Goal: Task Accomplishment & Management: Use online tool/utility

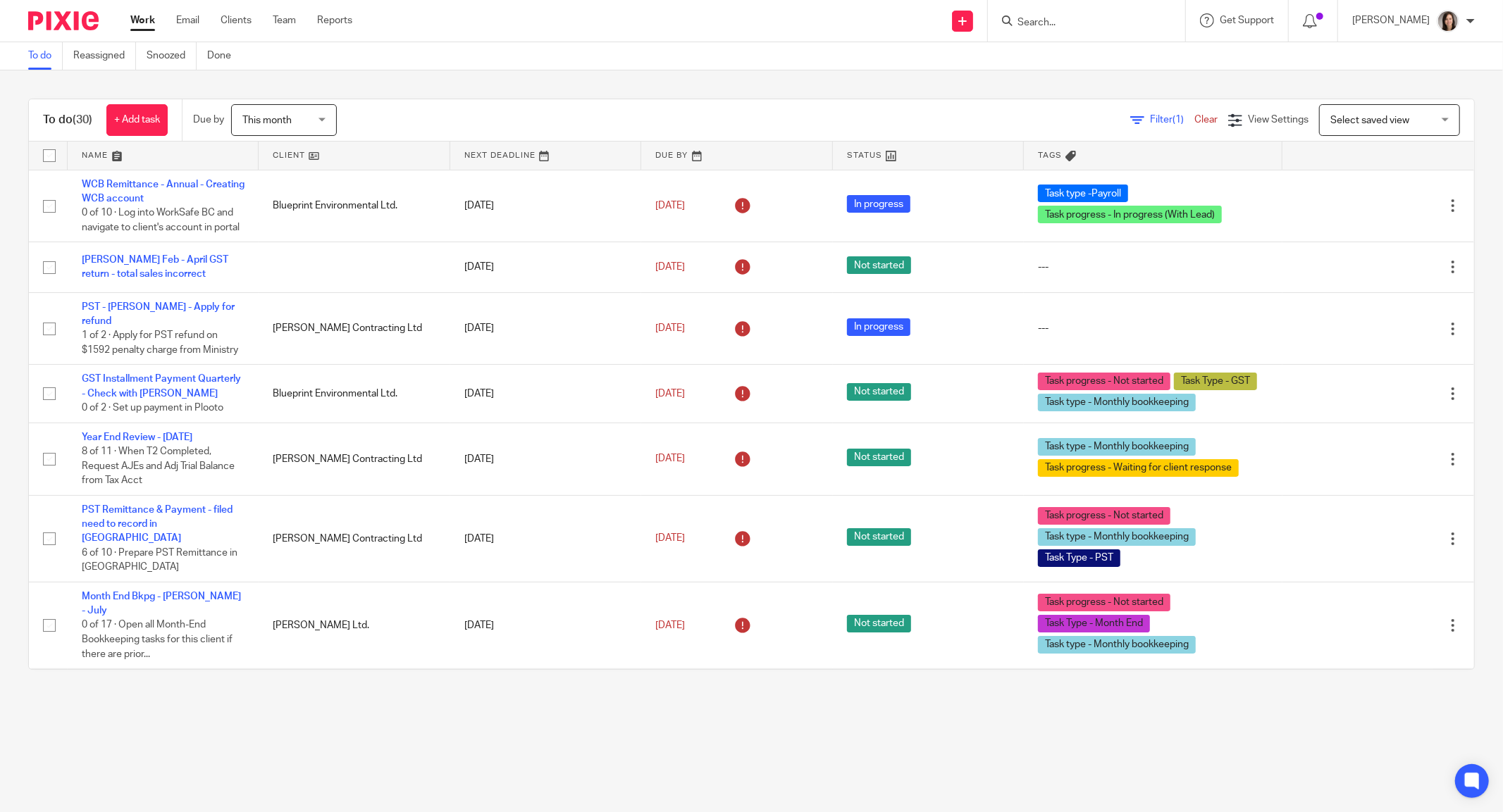
click at [201, 20] on ul "Work Email Clients Team Reports" at bounding box center [252, 20] width 243 height 14
click at [183, 23] on link "Email" at bounding box center [188, 20] width 23 height 14
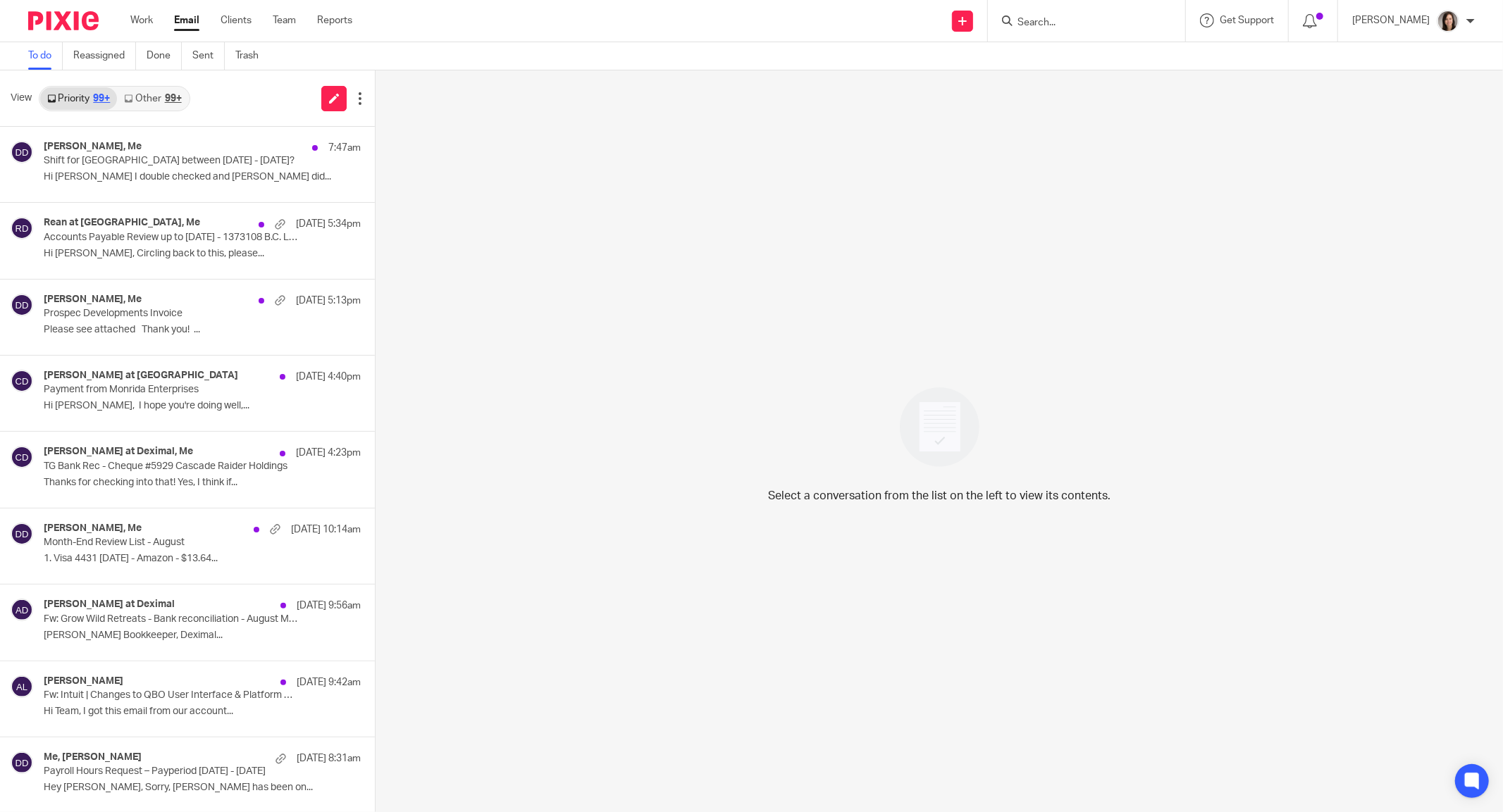
click at [152, 105] on link "Other 99+" at bounding box center [152, 98] width 71 height 23
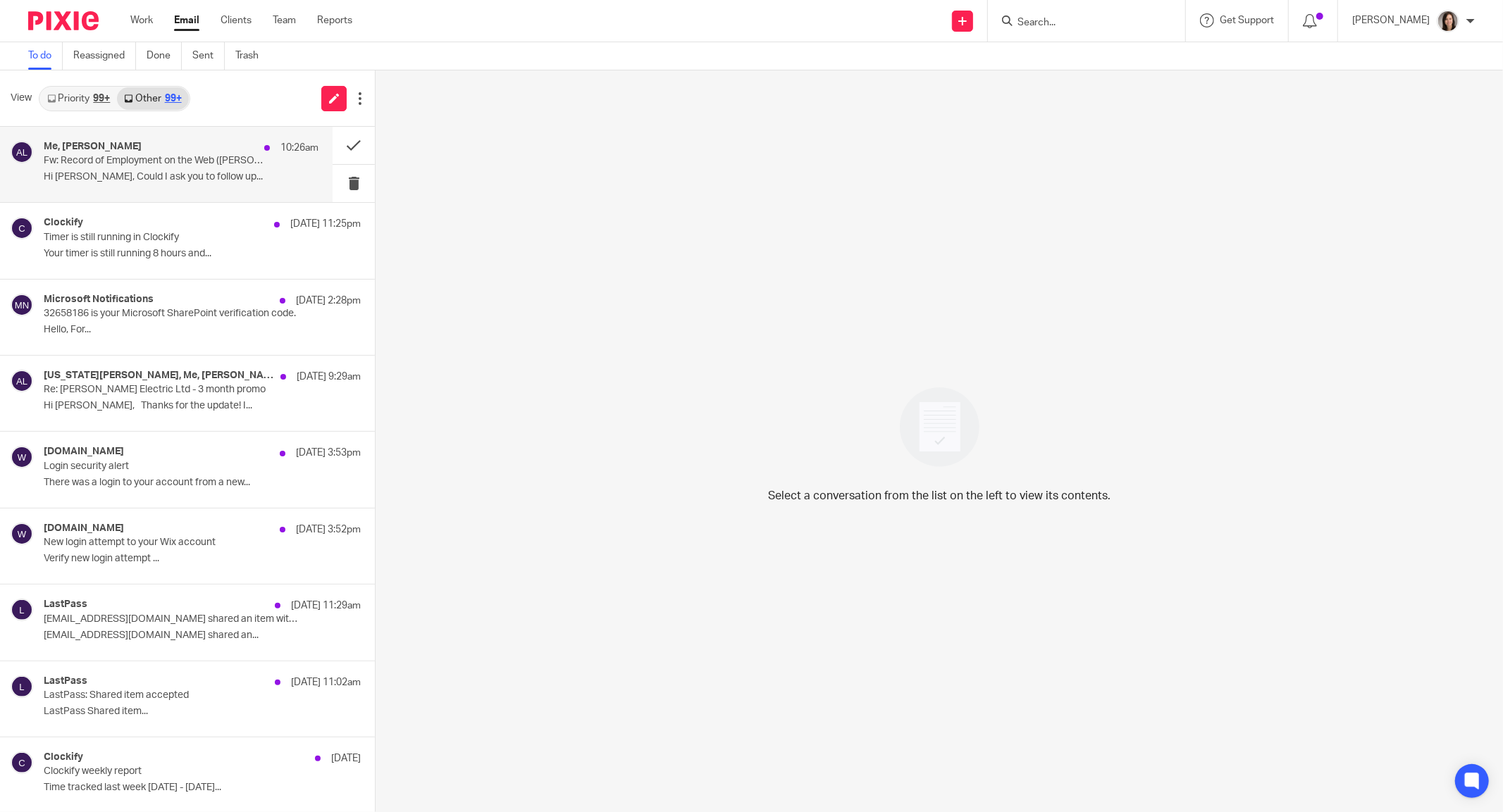
click at [127, 159] on p "Fw: Record of Employment on the Web ([PERSON_NAME] Web) / Relevé d'emploi sur l…" at bounding box center [153, 161] width 220 height 12
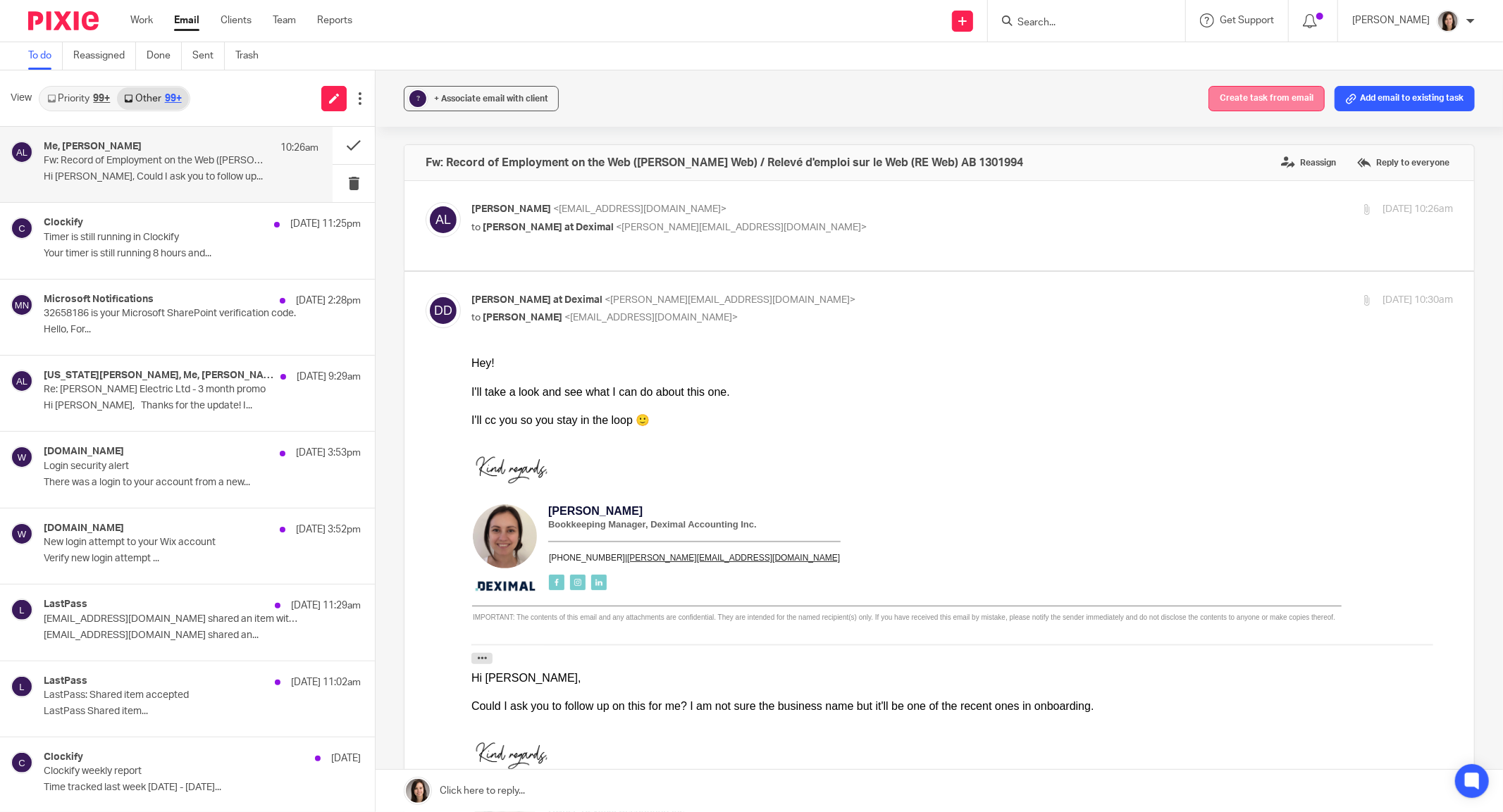
click at [1282, 106] on button "Create task from email" at bounding box center [1266, 99] width 116 height 25
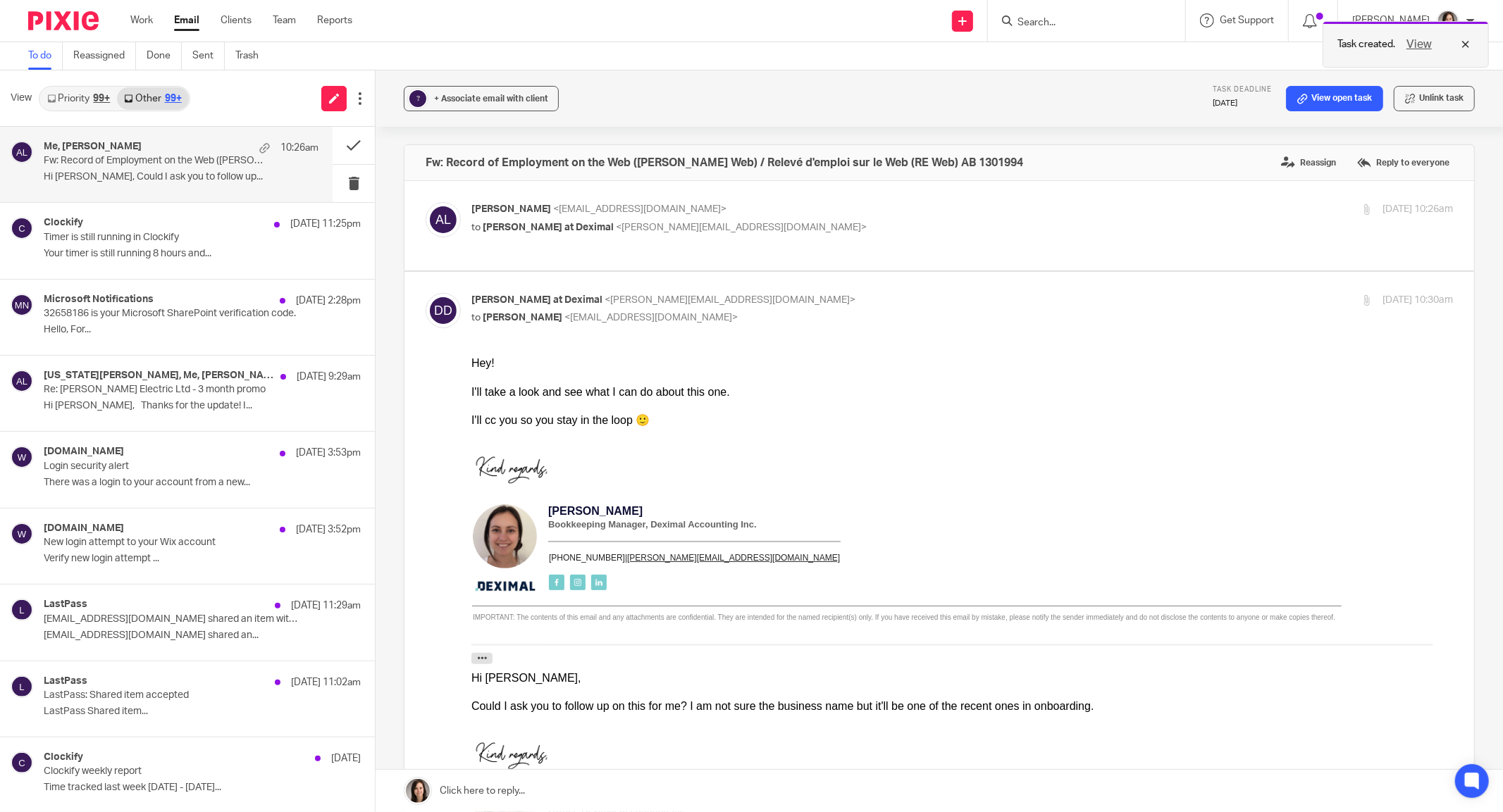
click at [1428, 43] on button "View" at bounding box center [1419, 44] width 33 height 17
